Goal: Connect with others: Connect with others

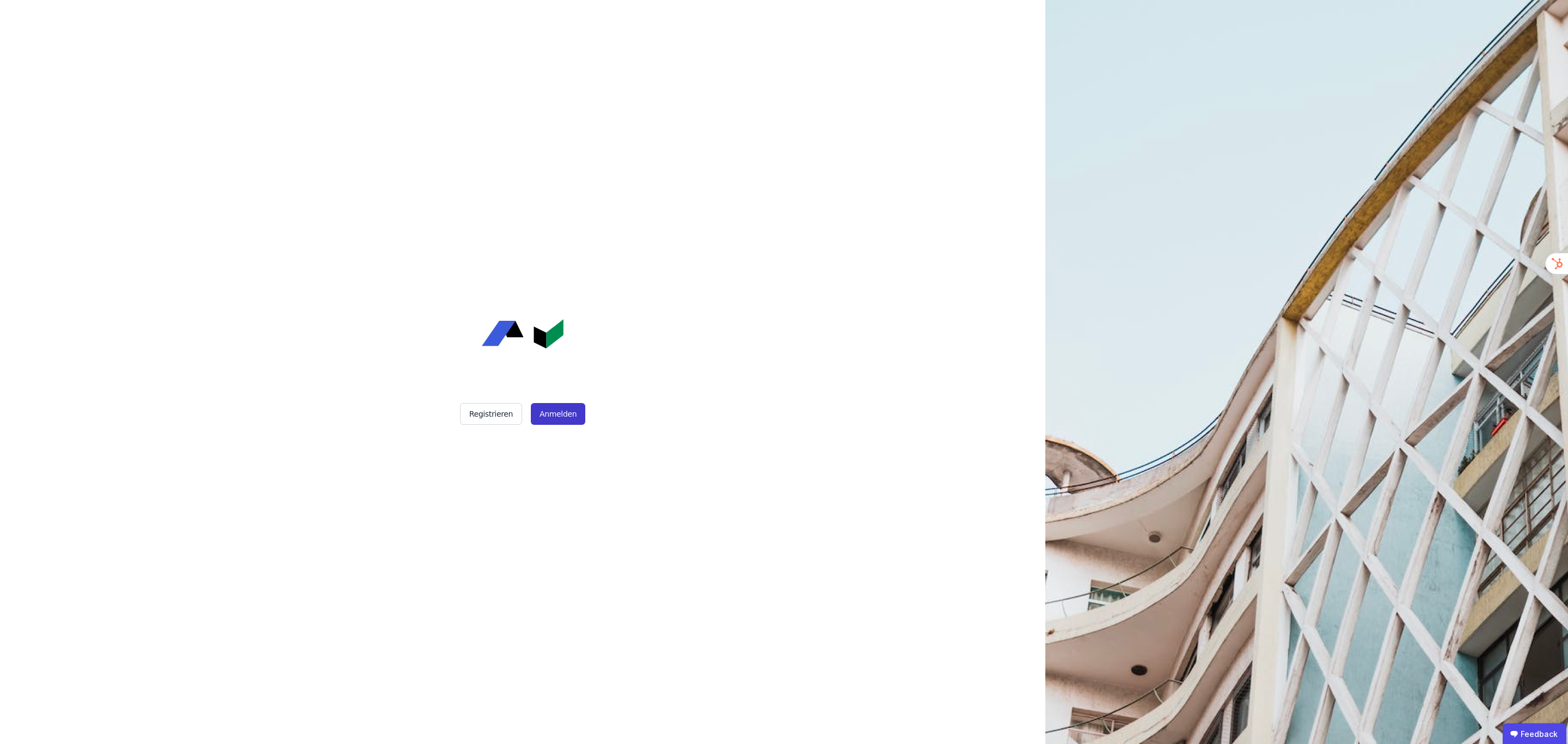
click at [562, 414] on button "Anmelden" at bounding box center [558, 414] width 54 height 22
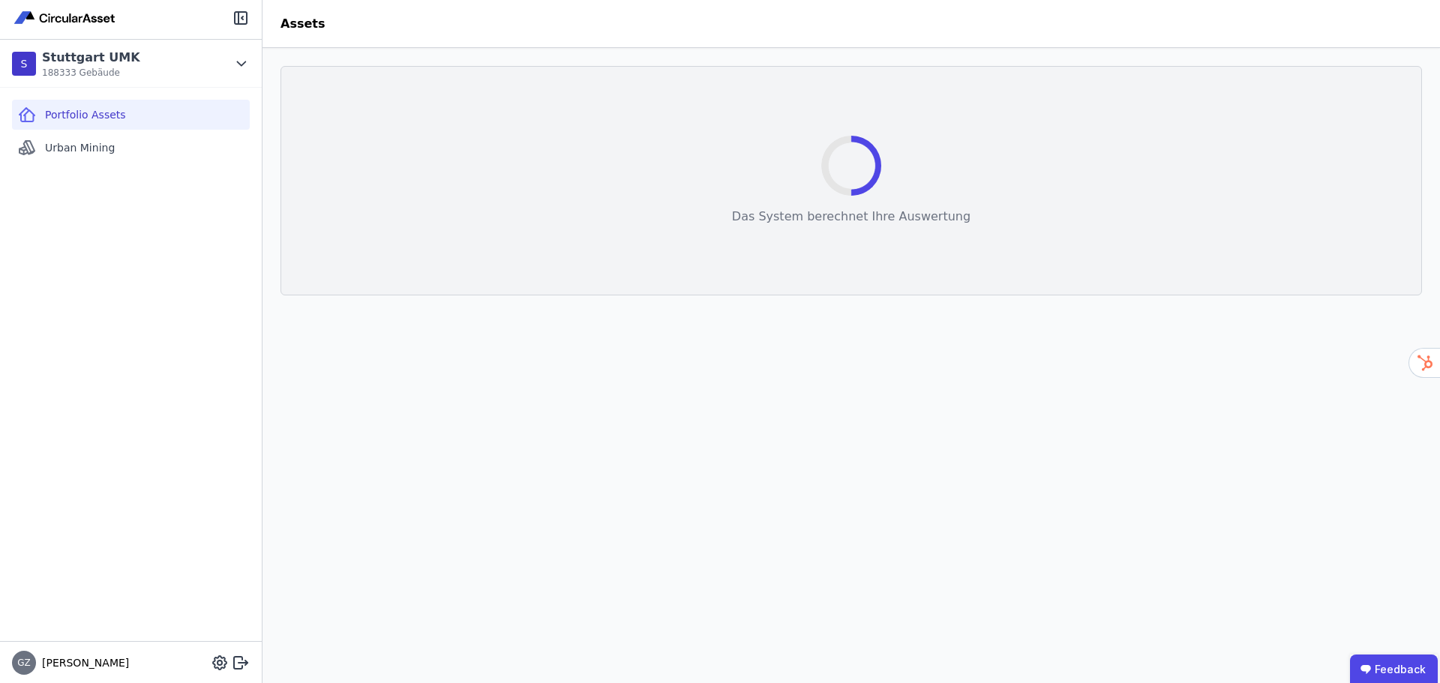
drag, startPoint x: 1380, startPoint y: 2, endPoint x: 118, endPoint y: 235, distance: 1282.3
click at [118, 235] on div "Portfolio Assets Urban Mining" at bounding box center [131, 364] width 262 height 553
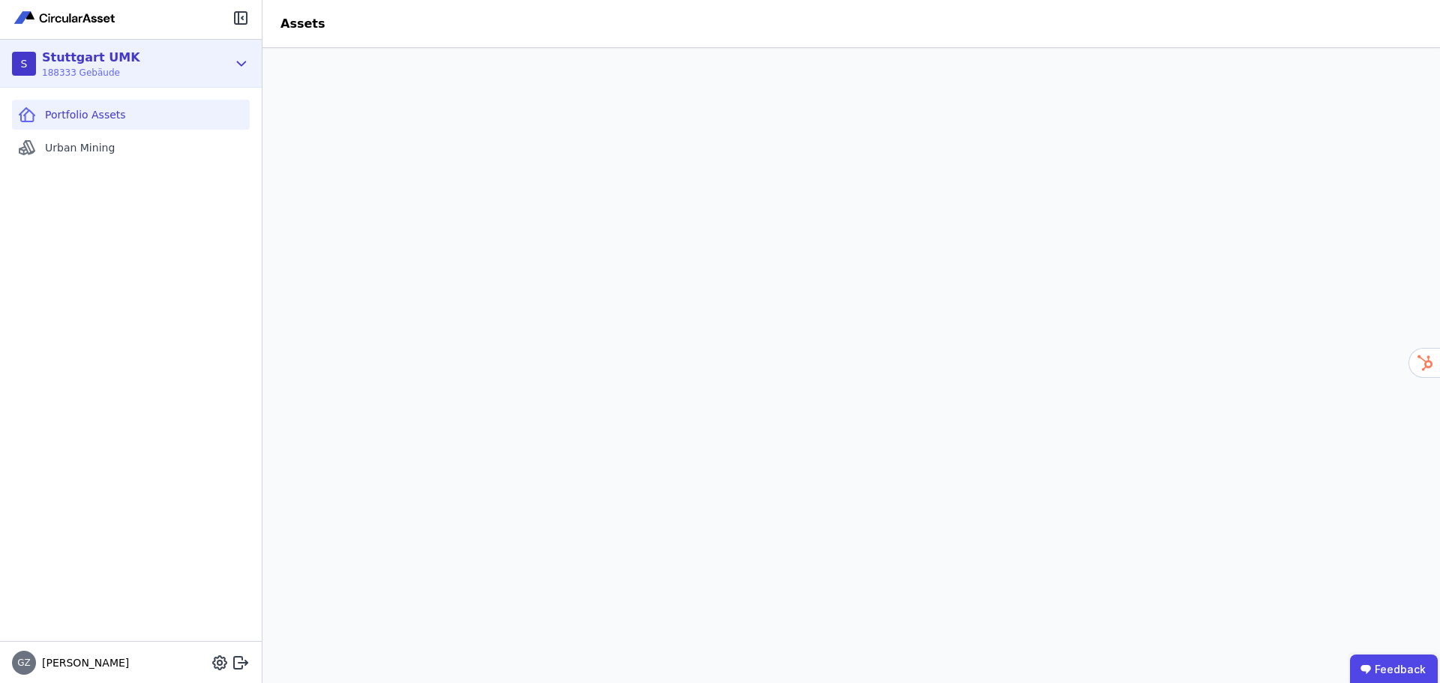
click at [241, 62] on icon at bounding box center [241, 64] width 16 height 18
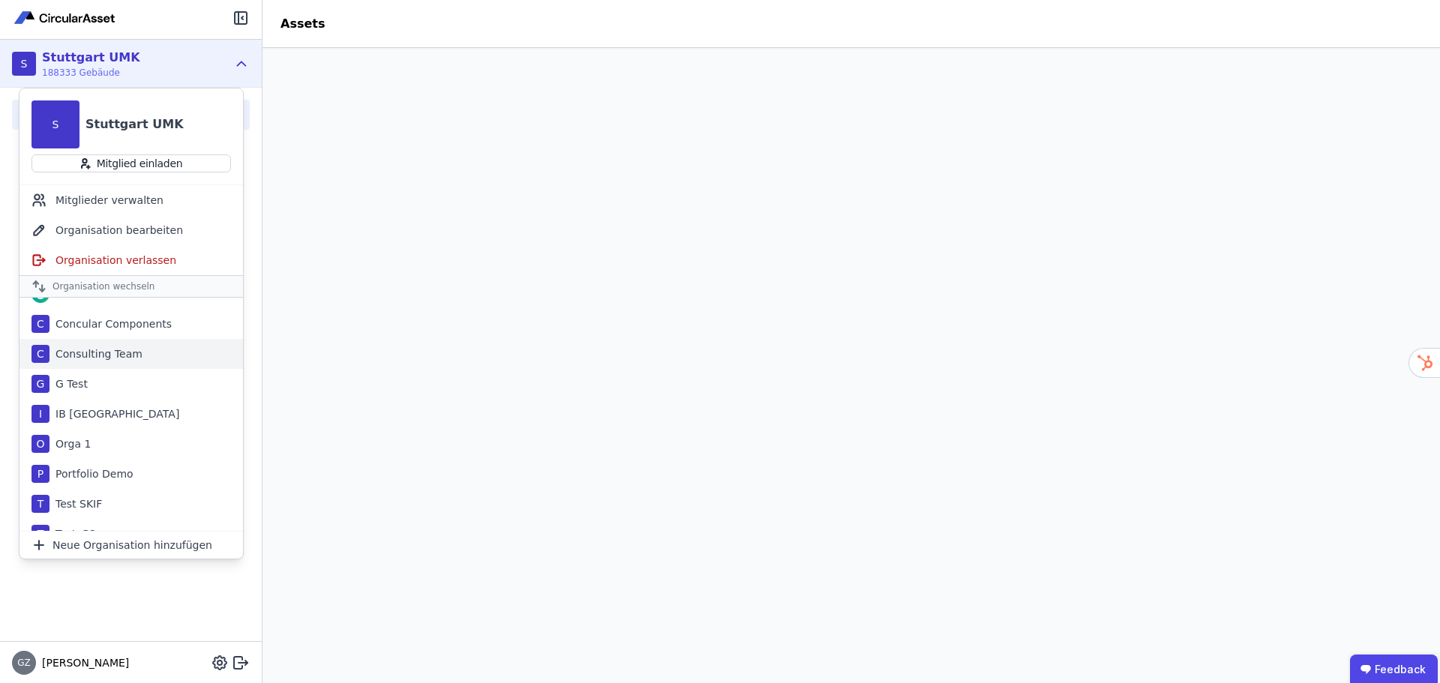
scroll to position [37, 0]
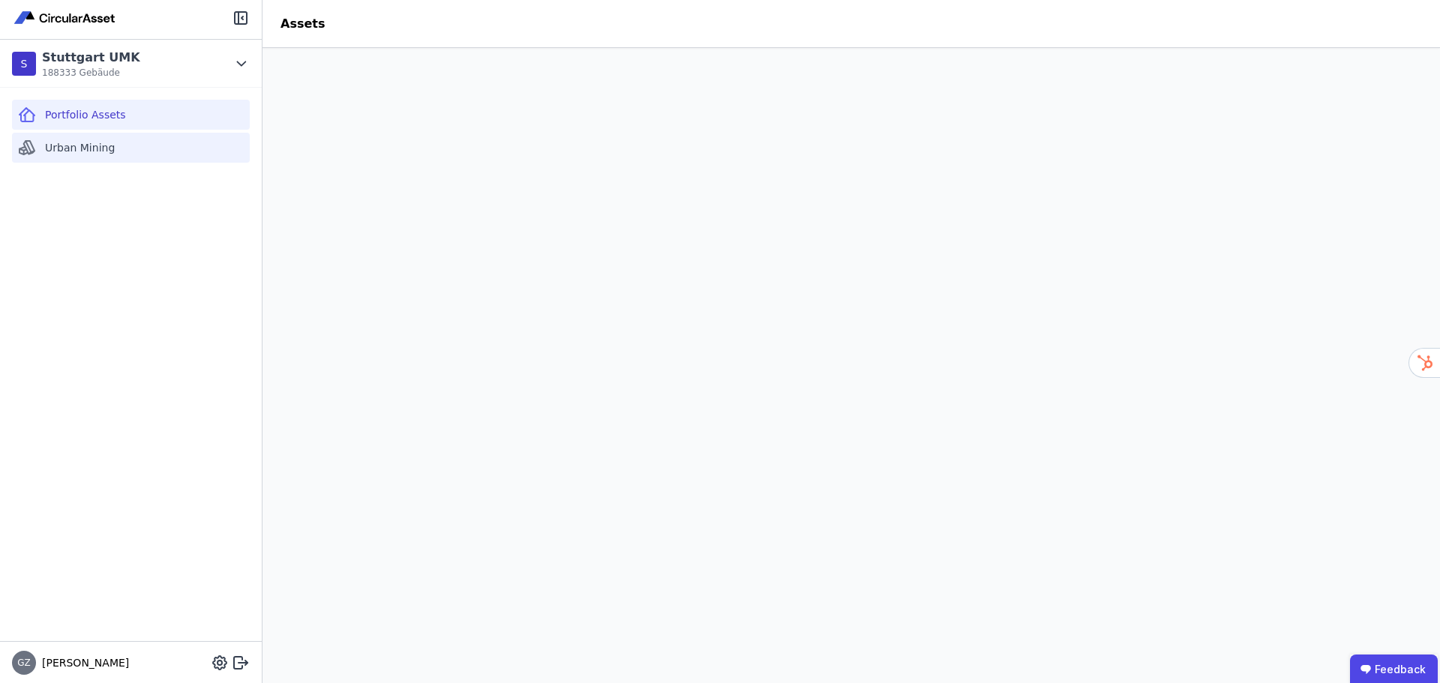
click at [96, 151] on span "Urban Mining" at bounding box center [80, 147] width 70 height 15
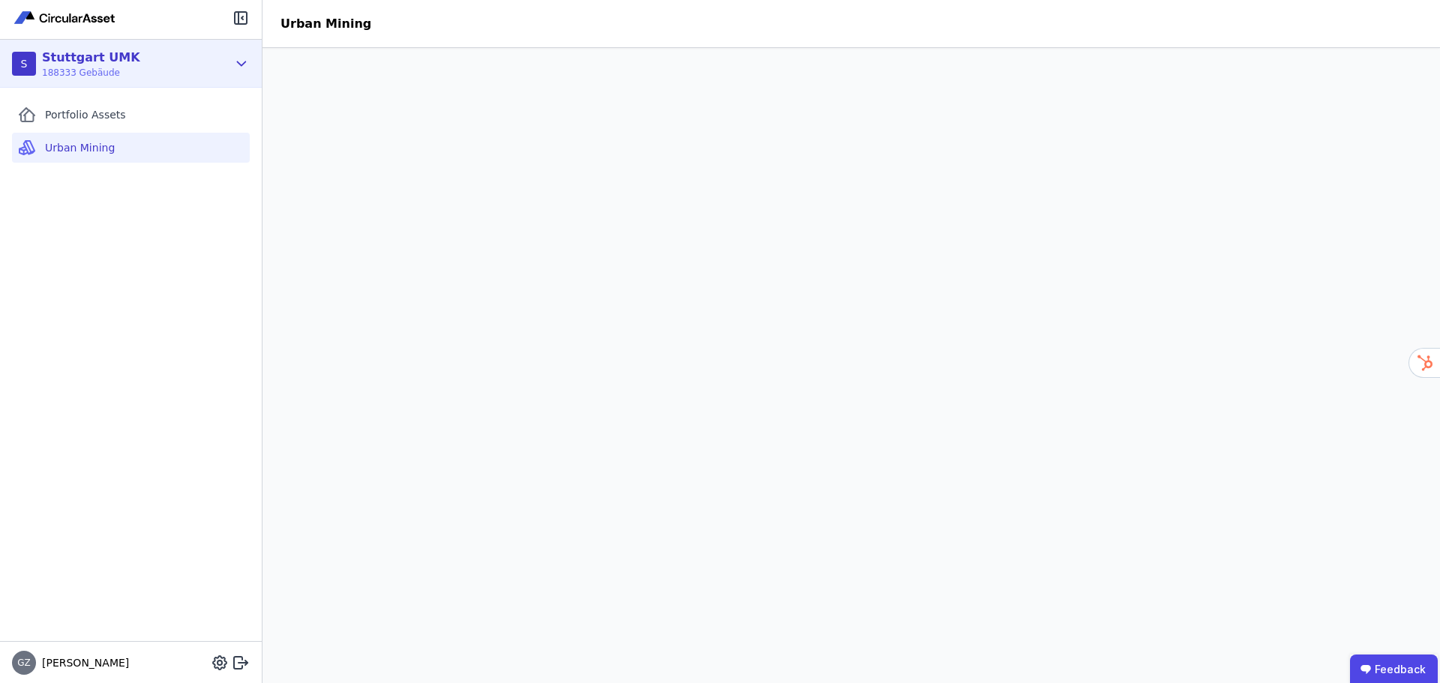
click at [240, 61] on icon at bounding box center [241, 64] width 16 height 18
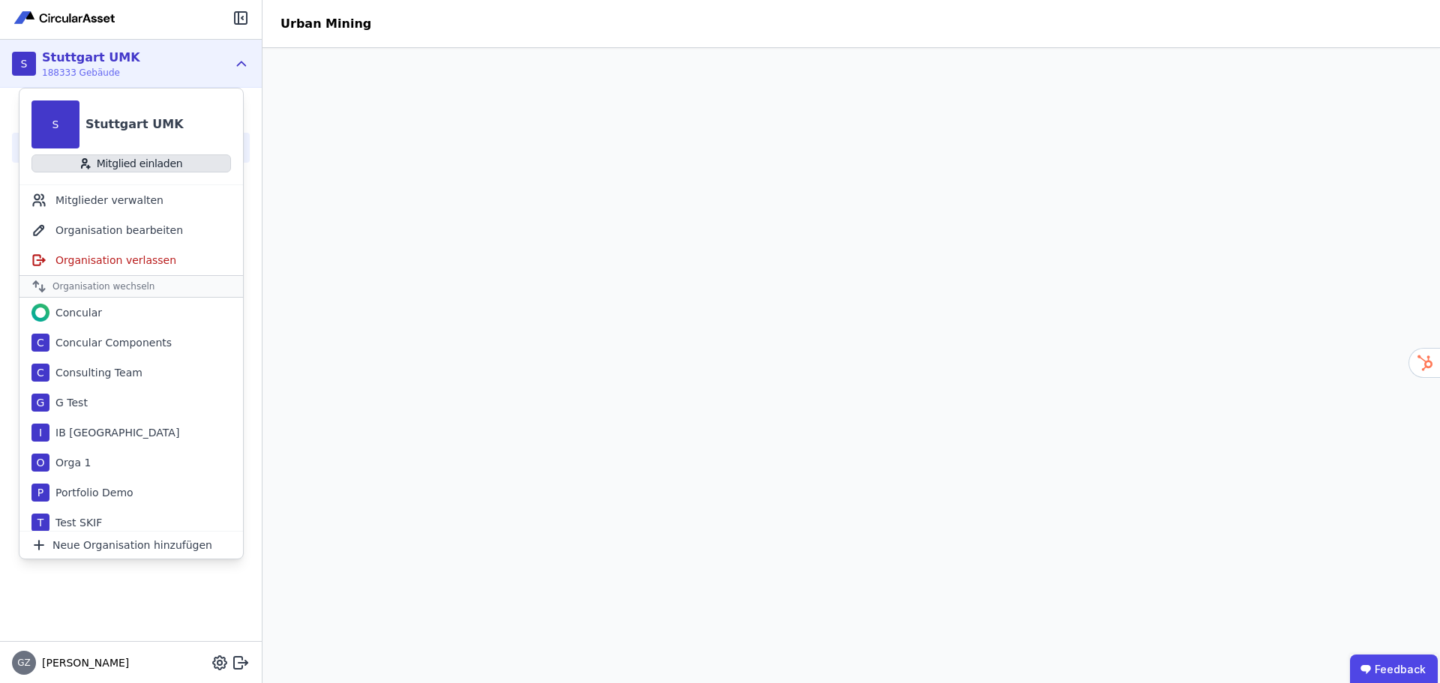
click at [150, 166] on button "Mitglied einladen" at bounding box center [130, 163] width 199 height 18
select select "*"
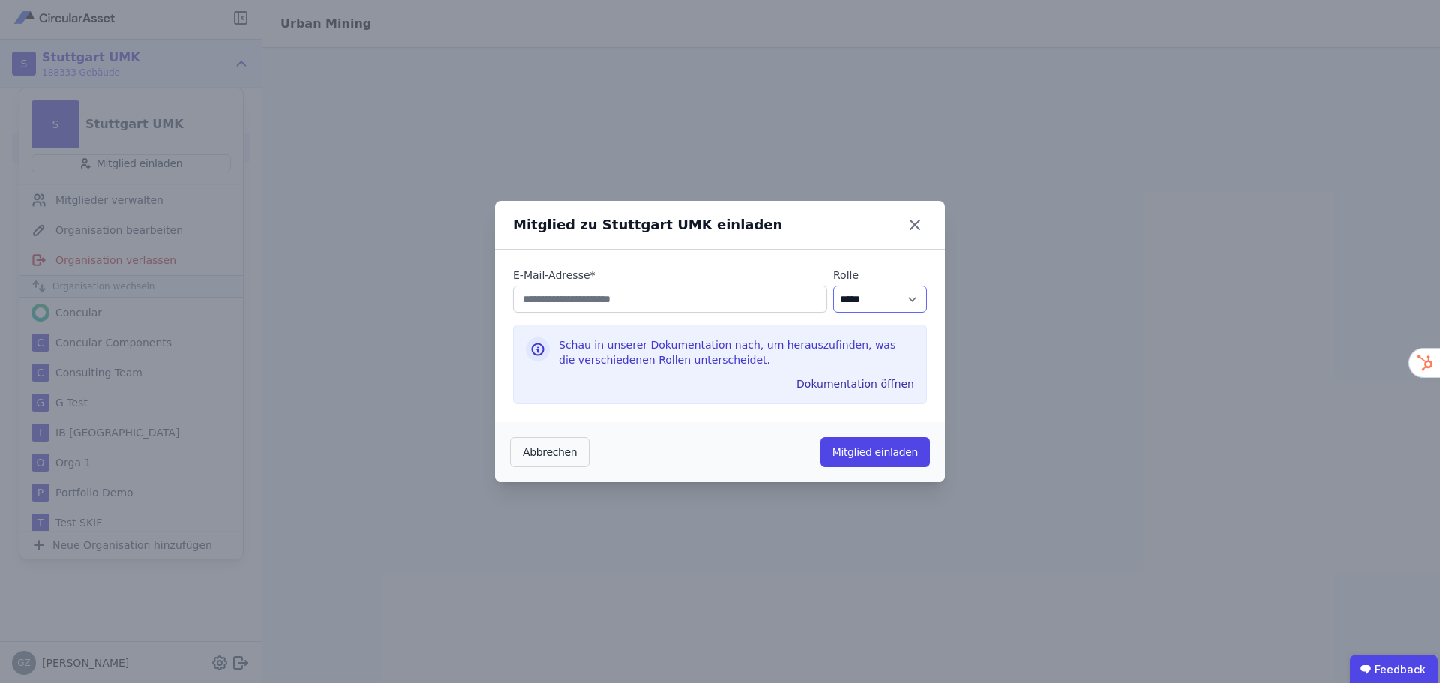
click at [895, 294] on select "********* ***** ****" at bounding box center [880, 299] width 94 height 27
click at [812, 232] on div "Mitglied zu Stuttgart UMK einladen" at bounding box center [720, 225] width 450 height 49
click at [913, 223] on icon at bounding box center [914, 224] width 9 height 9
